Goal: Transaction & Acquisition: Purchase product/service

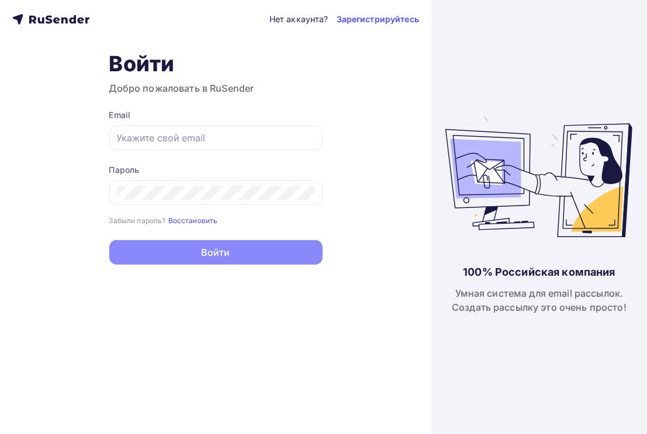
type input "[PERSON_NAME][EMAIL_ADDRESS][DOMAIN_NAME]"
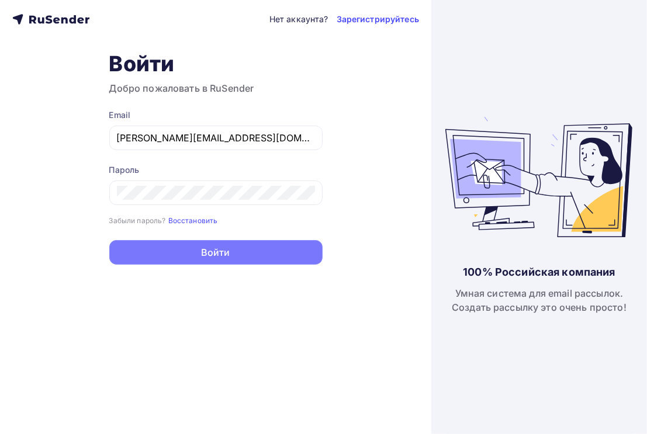
click at [227, 255] on button "Войти" at bounding box center [215, 252] width 213 height 25
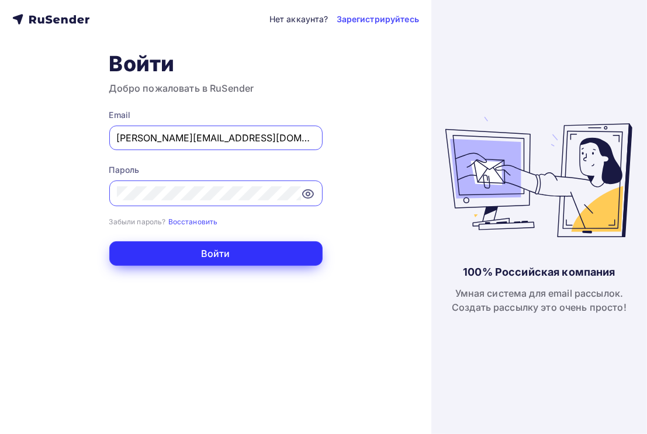
click at [245, 246] on button "Войти" at bounding box center [215, 253] width 213 height 25
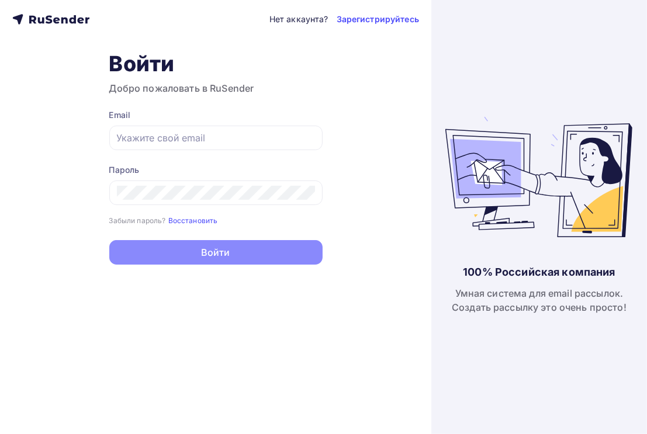
type input "[PERSON_NAME][EMAIL_ADDRESS][DOMAIN_NAME]"
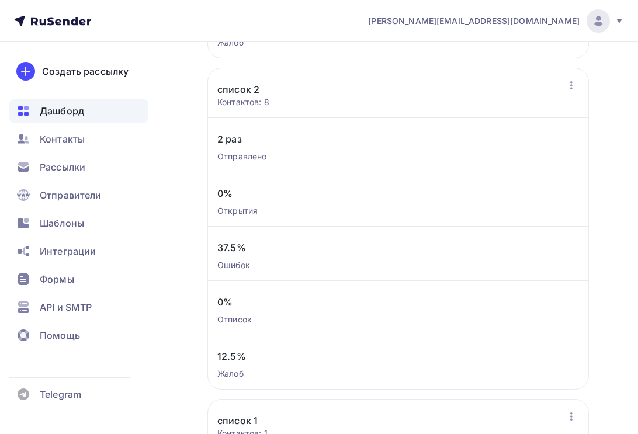
scroll to position [1192, 0]
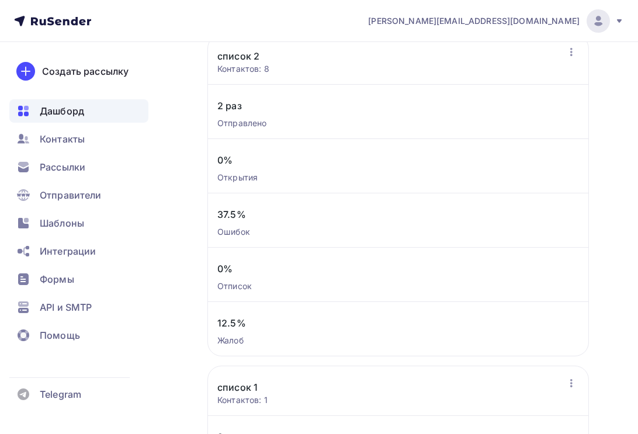
click at [618, 18] on icon at bounding box center [618, 20] width 9 height 9
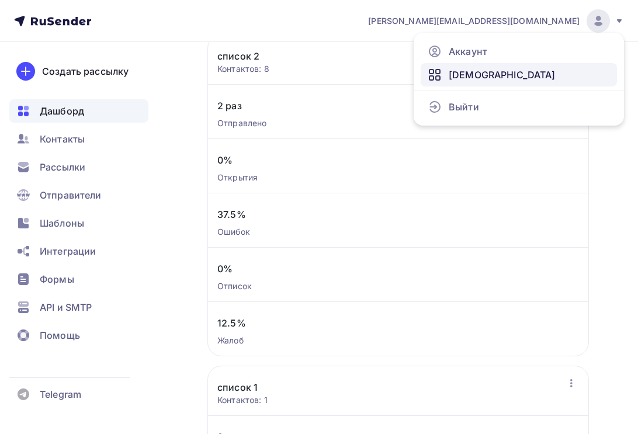
click at [532, 65] on link "[DEMOGRAPHIC_DATA]" at bounding box center [519, 74] width 196 height 23
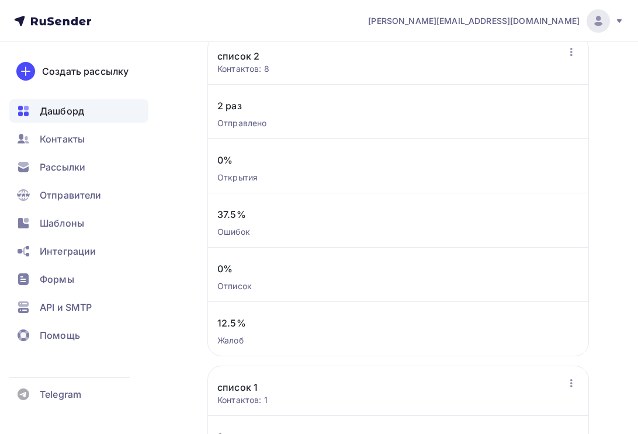
click at [619, 23] on icon at bounding box center [618, 20] width 9 height 9
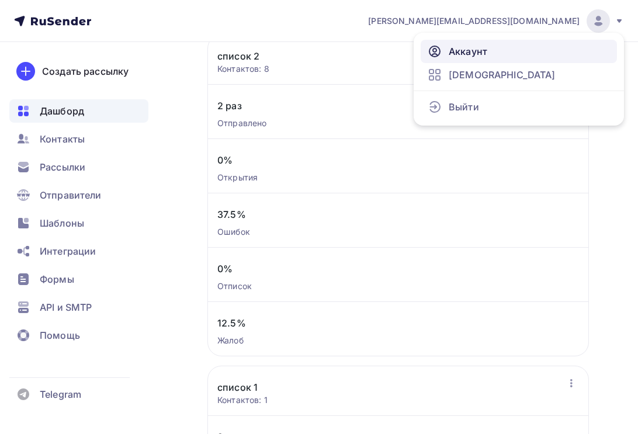
click at [539, 47] on link "Аккаунт" at bounding box center [519, 51] width 196 height 23
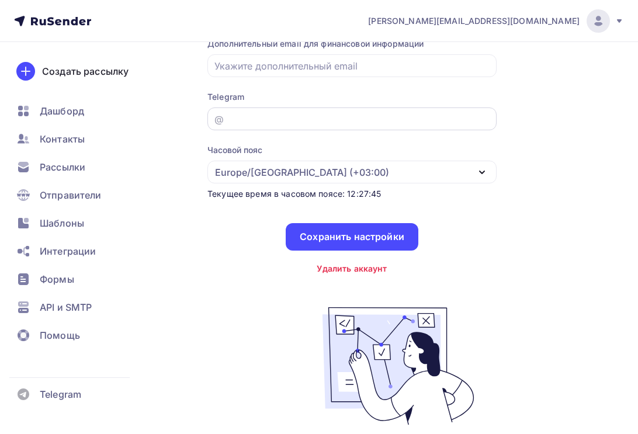
scroll to position [210, 0]
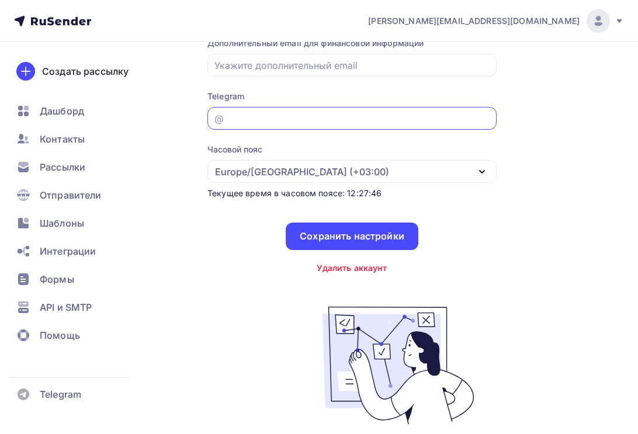
click at [285, 116] on input "email" at bounding box center [352, 119] width 276 height 14
drag, startPoint x: 318, startPoint y: 182, endPoint x: 267, endPoint y: 223, distance: 65.6
click at [267, 223] on div "Имя Email [PERSON_NAME][EMAIL_ADDRESS][DOMAIN_NAME] Дополнительный email для фи…" at bounding box center [351, 102] width 289 height 343
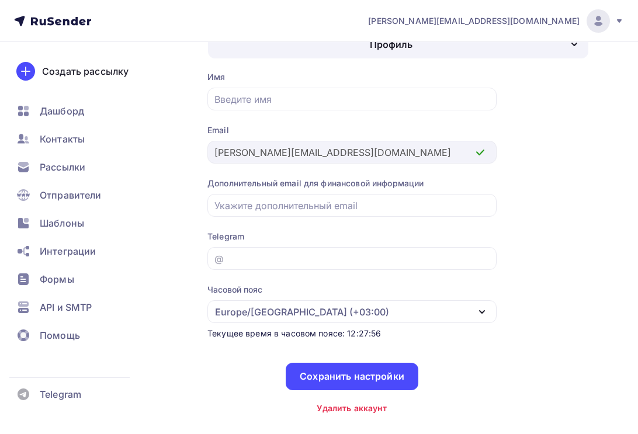
scroll to position [40, 0]
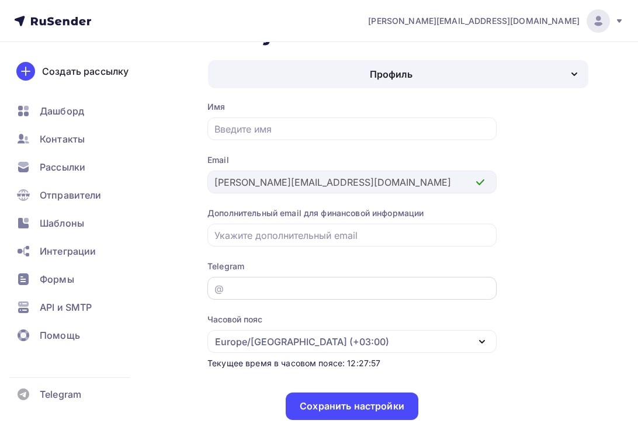
click at [232, 282] on input "email" at bounding box center [352, 289] width 276 height 14
click at [221, 287] on div "@" at bounding box center [218, 289] width 9 height 14
click at [210, 291] on div "@" at bounding box center [351, 288] width 289 height 23
click at [200, 296] on div "Аккаунт Профиль Смена пароля План и оплата Профиль Смена пароля План и оплата И…" at bounding box center [319, 394] width 638 height 784
click at [200, 303] on div "Аккаунт Профиль Смена пароля План и оплата Профиль Смена пароля План и оплата И…" at bounding box center [319, 394] width 638 height 784
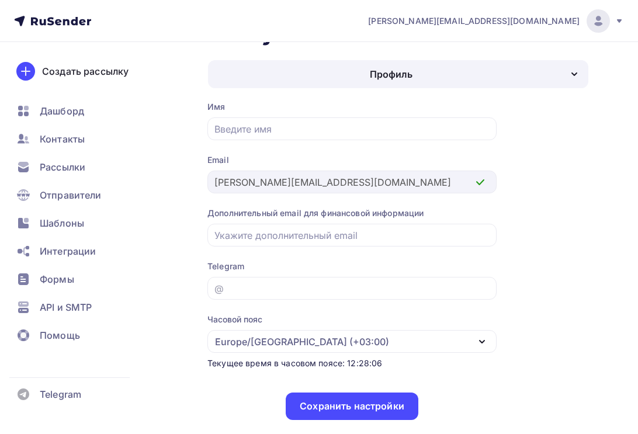
drag, startPoint x: 553, startPoint y: 251, endPoint x: 575, endPoint y: 322, distance: 74.5
click at [575, 322] on div "Имя Email [PERSON_NAME][EMAIL_ADDRESS][DOMAIN_NAME] Дополнительный email для фи…" at bounding box center [397, 404] width 381 height 606
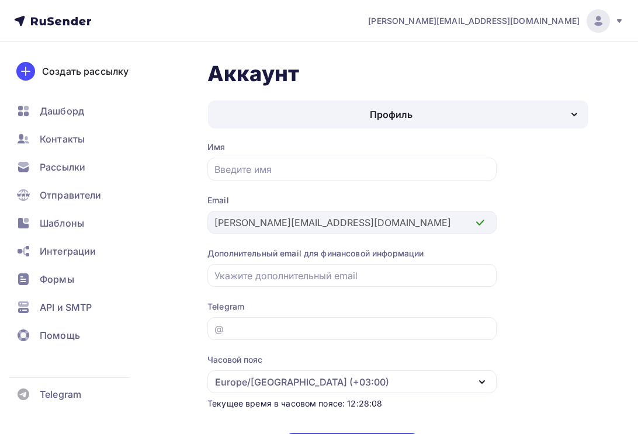
scroll to position [0, 0]
click at [522, 116] on div "Профиль" at bounding box center [398, 114] width 380 height 28
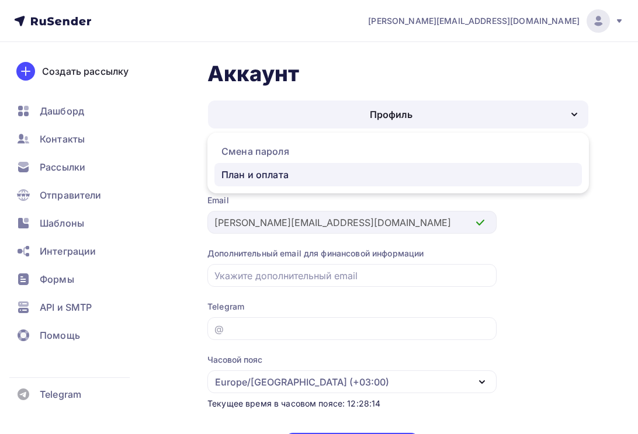
click at [325, 184] on link "План и оплата" at bounding box center [397, 174] width 367 height 23
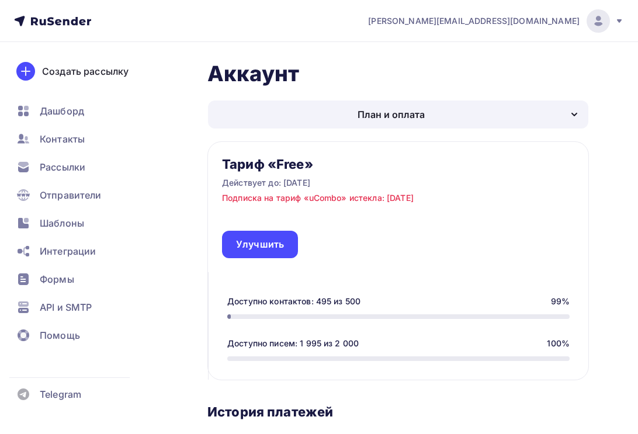
click at [424, 105] on div "План и оплата" at bounding box center [398, 114] width 380 height 28
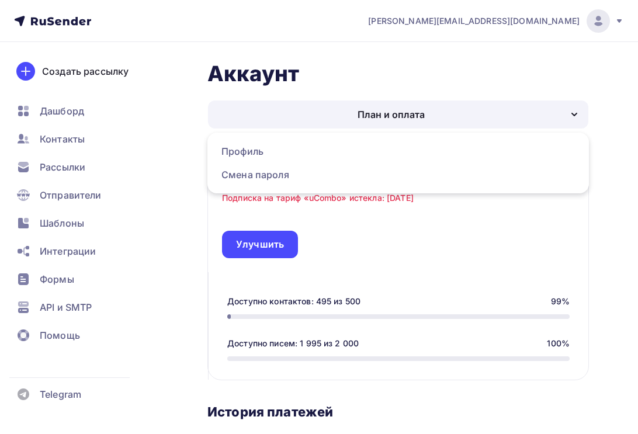
click at [453, 266] on div "Тариф «Free» Действует до: [DATE] Подписка на тариф «uCombo» истекла: [DATE] Ул…" at bounding box center [398, 207] width 380 height 130
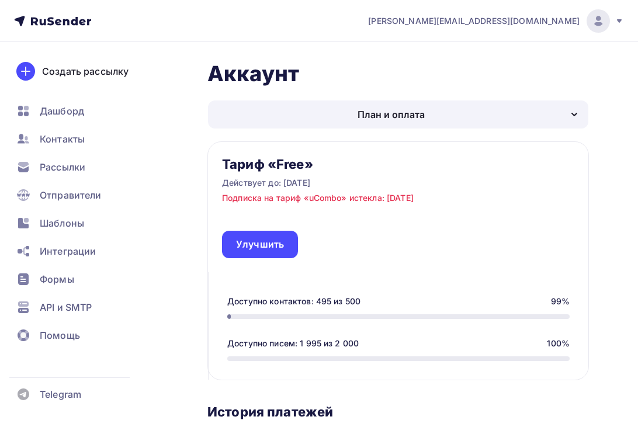
click at [616, 25] on div "[PERSON_NAME][EMAIL_ADDRESS][DOMAIN_NAME]" at bounding box center [496, 20] width 256 height 23
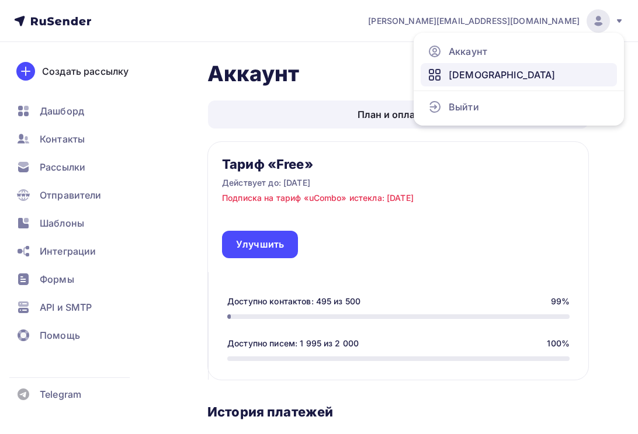
click at [535, 79] on link "[DEMOGRAPHIC_DATA]" at bounding box center [519, 74] width 196 height 23
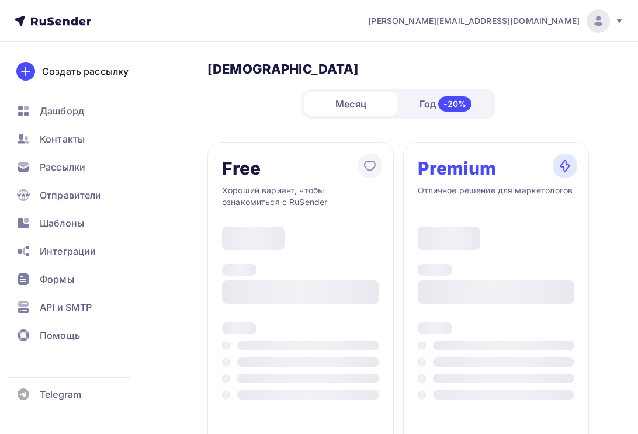
type input "500"
type input "100"
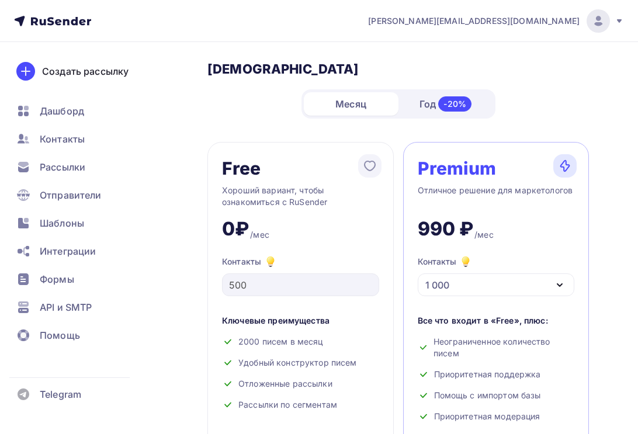
click at [442, 105] on div "-20%" at bounding box center [454, 103] width 33 height 15
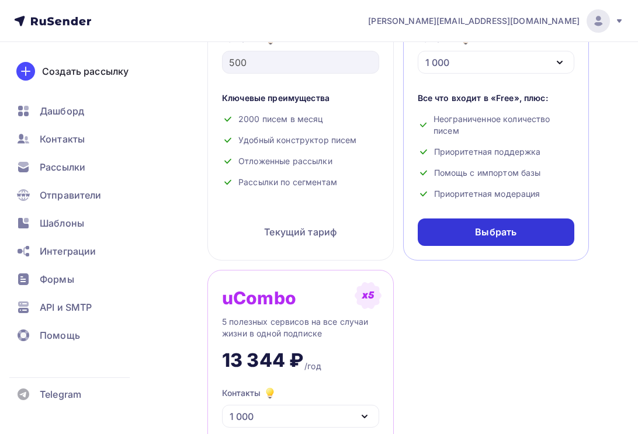
scroll to position [280, 0]
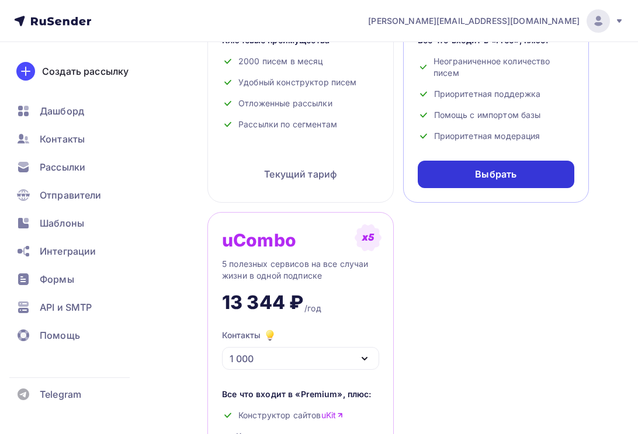
click at [451, 179] on div "Выбрать" at bounding box center [496, 174] width 157 height 27
click at [443, 177] on div "Выбрать" at bounding box center [496, 174] width 157 height 27
click at [455, 173] on div "Выбрать" at bounding box center [496, 174] width 157 height 27
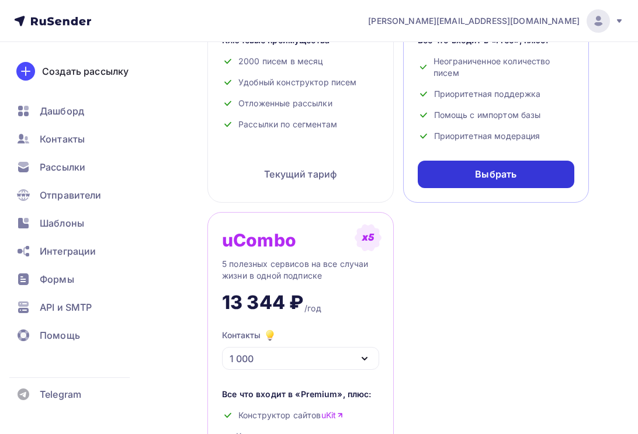
click at [455, 173] on div "Выбрать" at bounding box center [496, 174] width 157 height 27
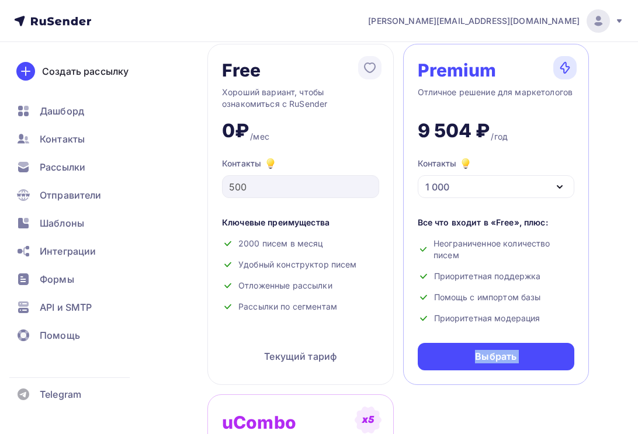
scroll to position [0, 0]
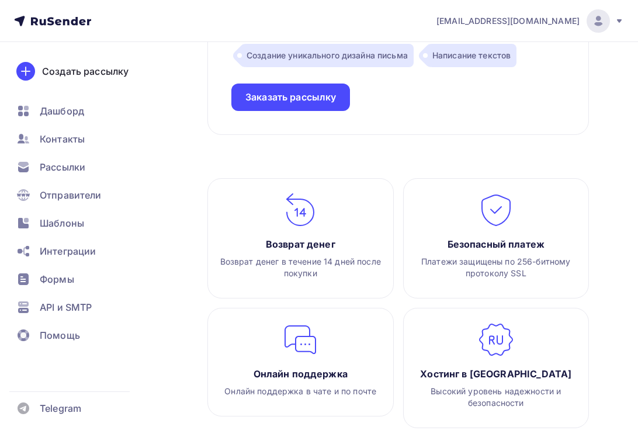
scroll to position [1947, 0]
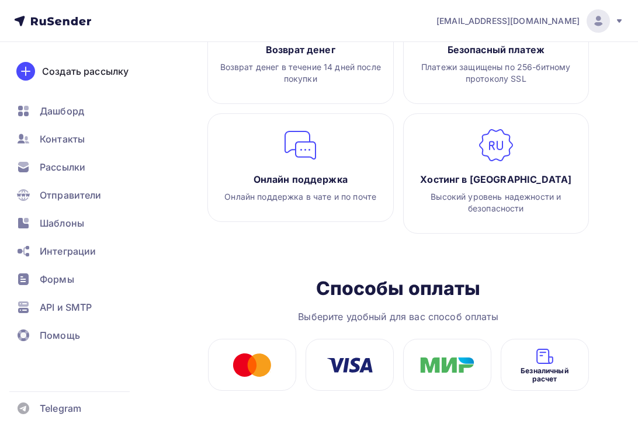
click at [577, 356] on div "Безналичный расчет" at bounding box center [545, 365] width 88 height 52
drag, startPoint x: 577, startPoint y: 356, endPoint x: 557, endPoint y: 357, distance: 19.9
click at [576, 357] on div "Безналичный расчет" at bounding box center [545, 365] width 88 height 52
click at [538, 369] on span "Безналичный расчет" at bounding box center [544, 375] width 70 height 16
click at [474, 364] on div at bounding box center [447, 365] width 88 height 52
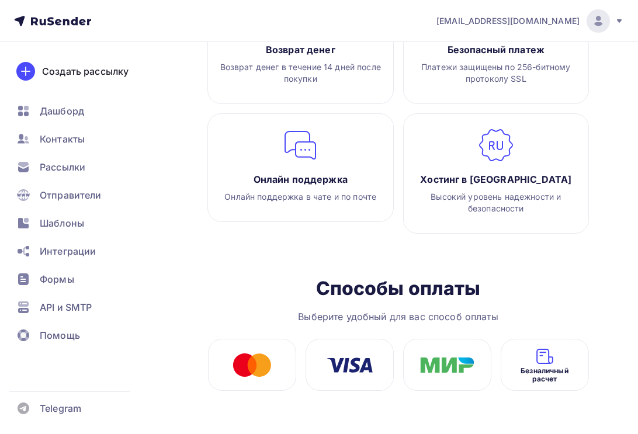
click at [472, 364] on img at bounding box center [447, 364] width 54 height 15
click at [367, 359] on img at bounding box center [350, 364] width 46 height 15
click at [256, 355] on img at bounding box center [251, 364] width 39 height 23
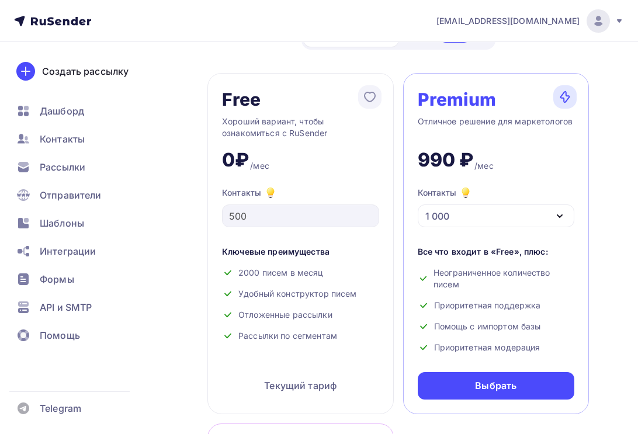
scroll to position [0, 0]
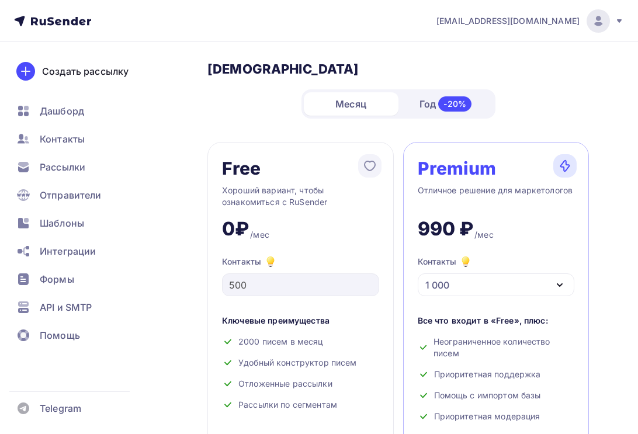
click at [416, 106] on div "Год -20%" at bounding box center [445, 104] width 95 height 25
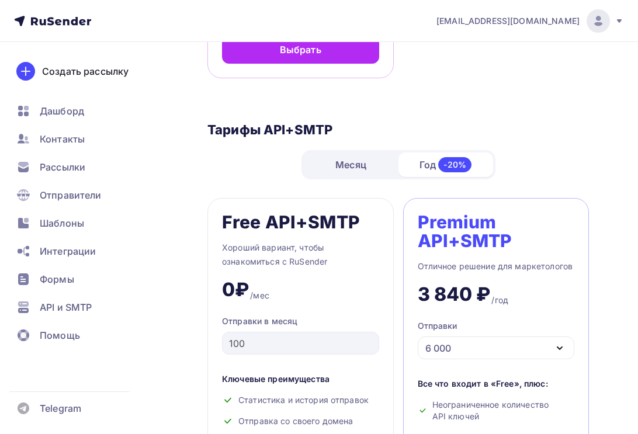
scroll to position [911, 0]
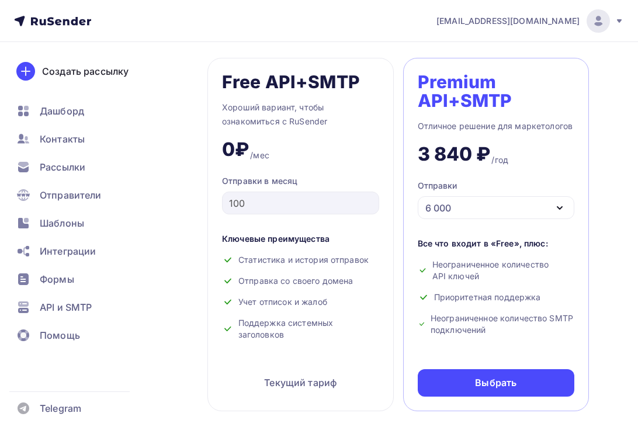
click at [483, 207] on div "6 000" at bounding box center [496, 207] width 157 height 23
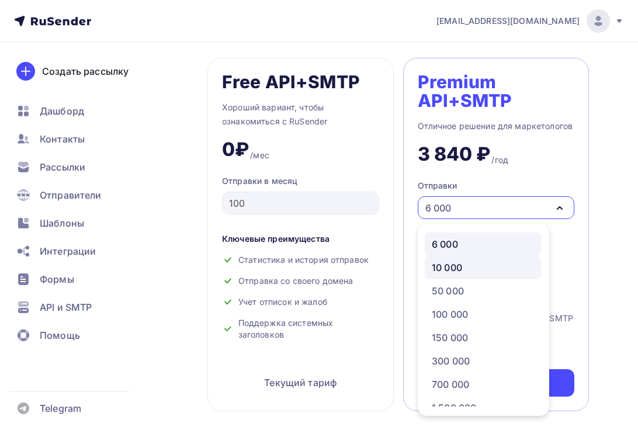
click at [472, 262] on div "10 000" at bounding box center [483, 268] width 102 height 14
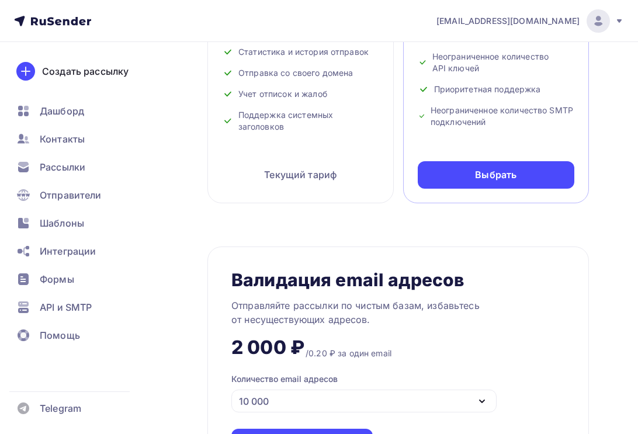
scroll to position [1122, 0]
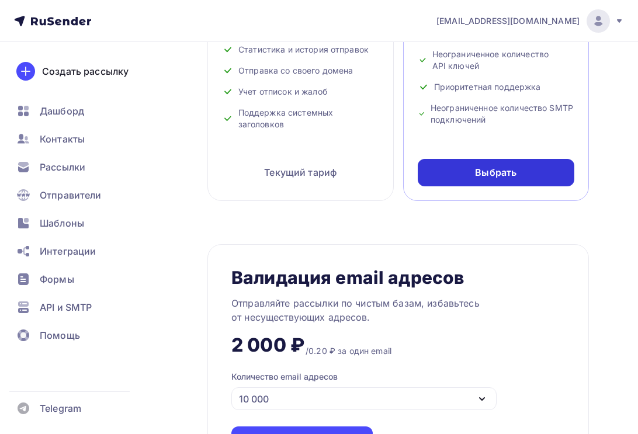
click at [475, 176] on div "Выбрать" at bounding box center [495, 172] width 41 height 13
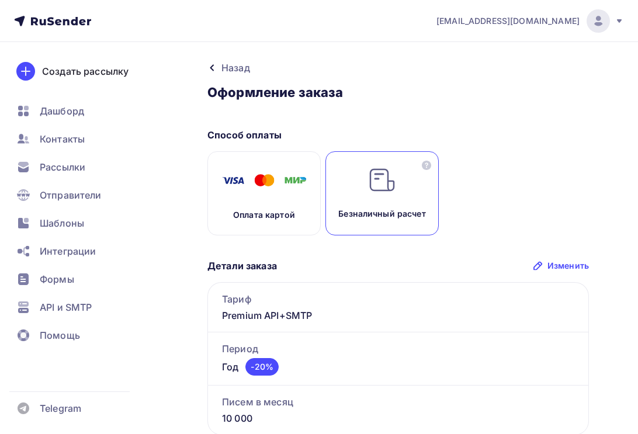
click at [211, 65] on icon at bounding box center [211, 67] width 9 height 9
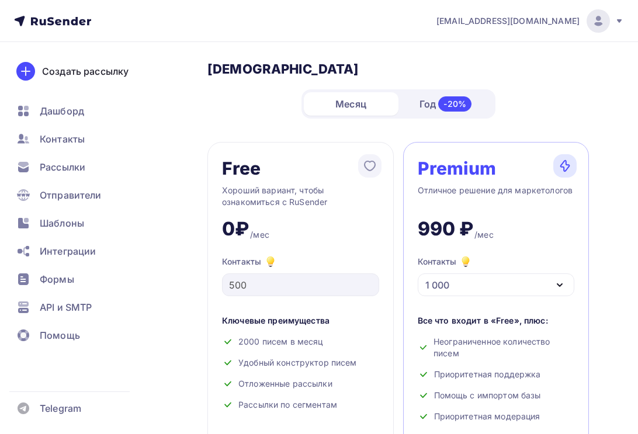
click at [369, 164] on img at bounding box center [369, 165] width 23 height 23
click at [370, 164] on img at bounding box center [369, 165] width 23 height 23
click at [555, 162] on img at bounding box center [564, 165] width 23 height 23
click at [511, 293] on div "1 000" at bounding box center [496, 284] width 157 height 23
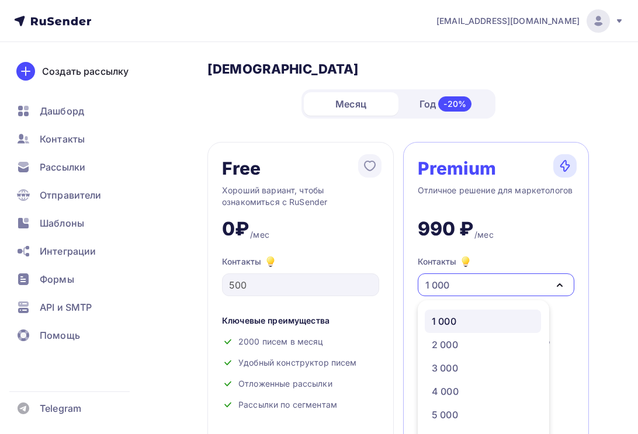
scroll to position [58, 0]
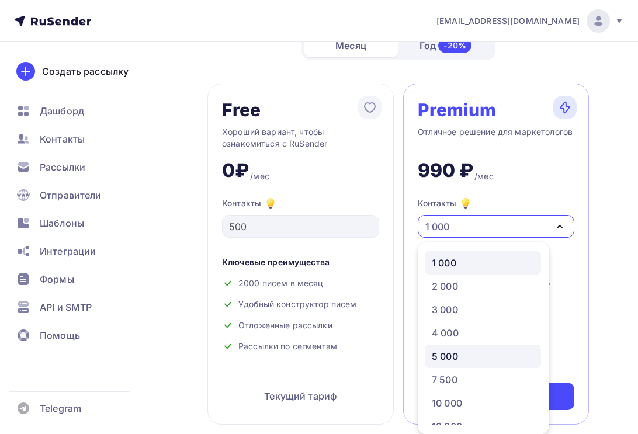
click at [485, 357] on div "5 000" at bounding box center [483, 356] width 102 height 14
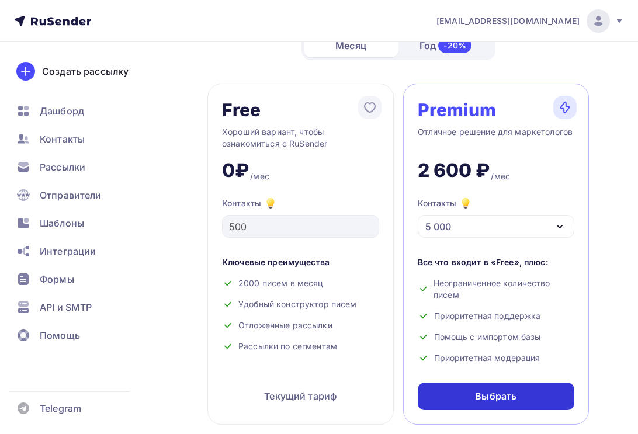
click at [505, 388] on div "Выбрать" at bounding box center [496, 396] width 157 height 27
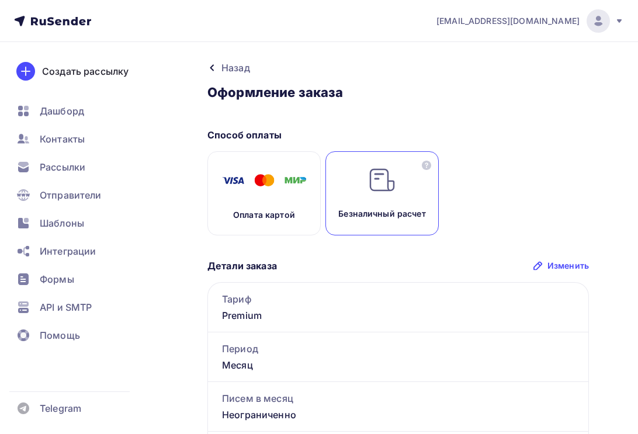
click at [213, 67] on icon at bounding box center [211, 67] width 9 height 9
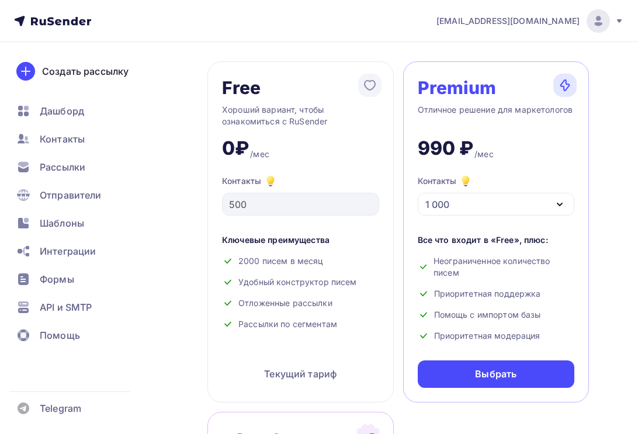
scroll to position [210, 0]
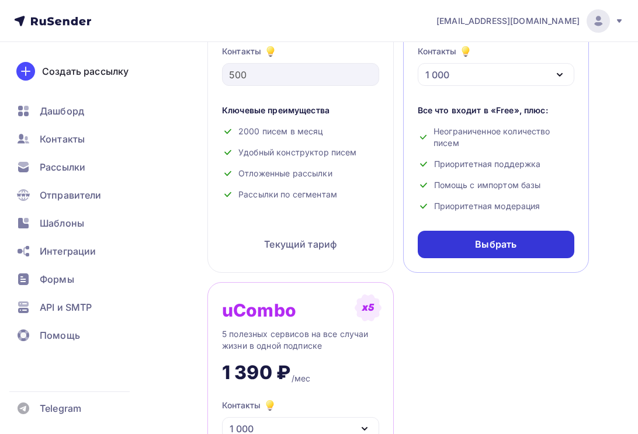
click at [474, 256] on div "Выбрать" at bounding box center [496, 244] width 157 height 27
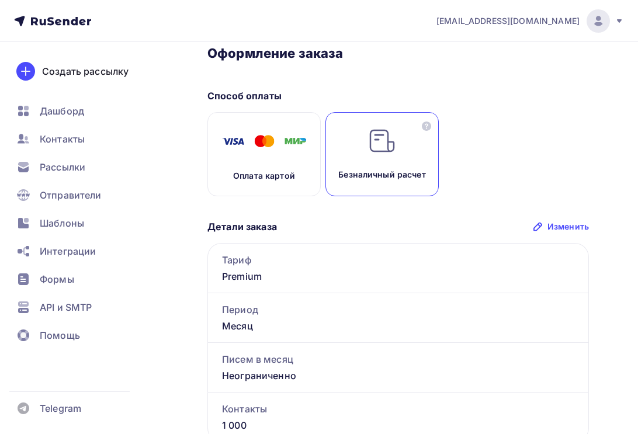
scroll to position [37, 0]
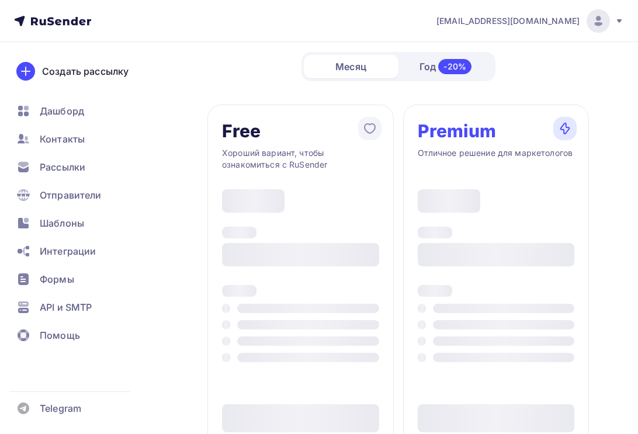
scroll to position [210, 0]
